Goal: Navigation & Orientation: Find specific page/section

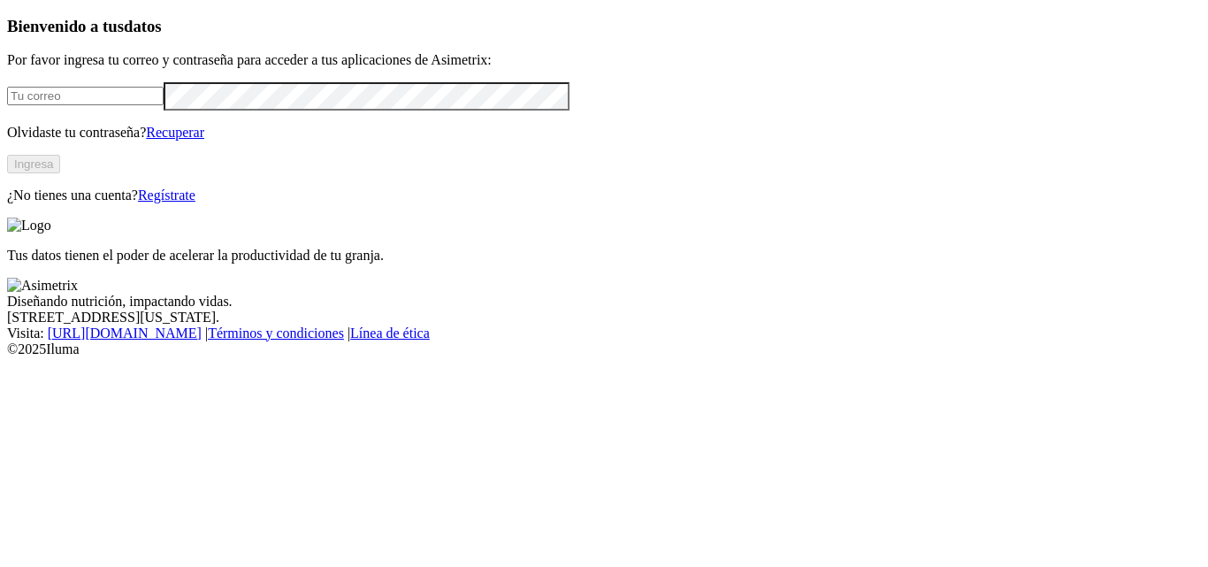
type input "[EMAIL_ADDRESS][DOMAIN_NAME]"
click at [60, 173] on button "Ingresa" at bounding box center [33, 164] width 53 height 19
